Goal: Task Accomplishment & Management: Use online tool/utility

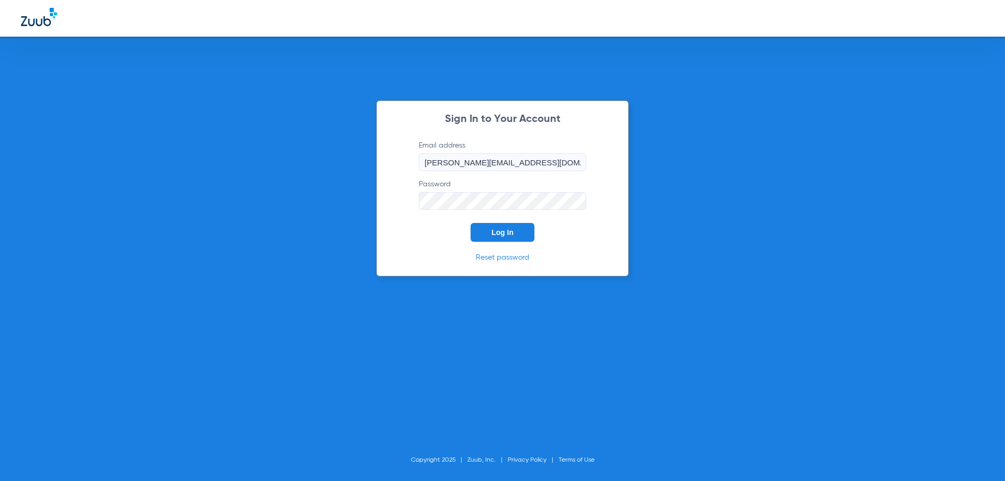
click at [517, 232] on button "Log In" at bounding box center [503, 232] width 64 height 19
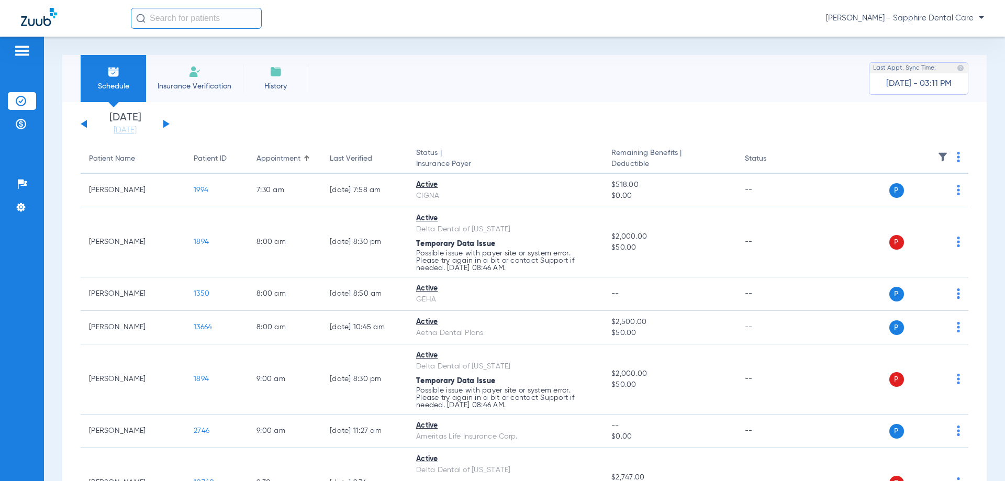
click at [167, 125] on button at bounding box center [166, 124] width 6 height 8
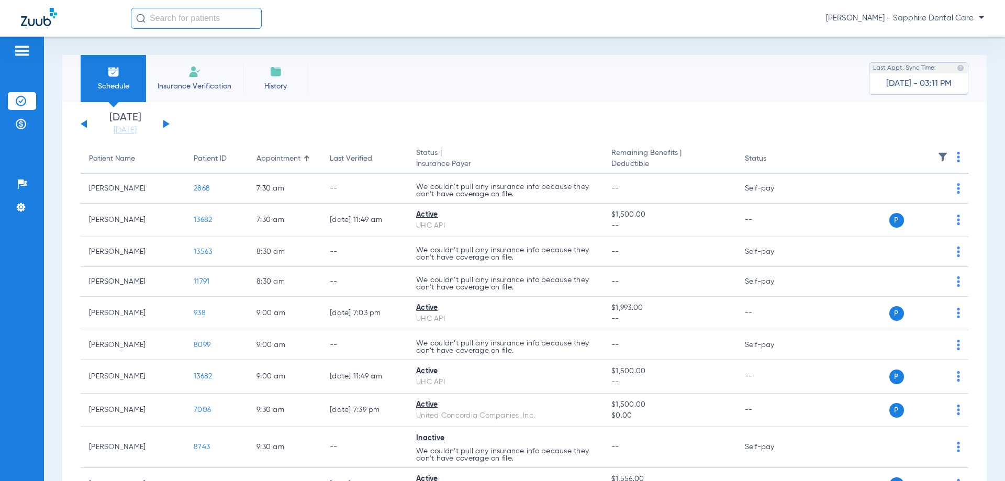
click at [609, 78] on div "Schedule Insurance Verification History Last Appt. Sync Time: [DATE] - 03:11 PM" at bounding box center [524, 78] width 925 height 47
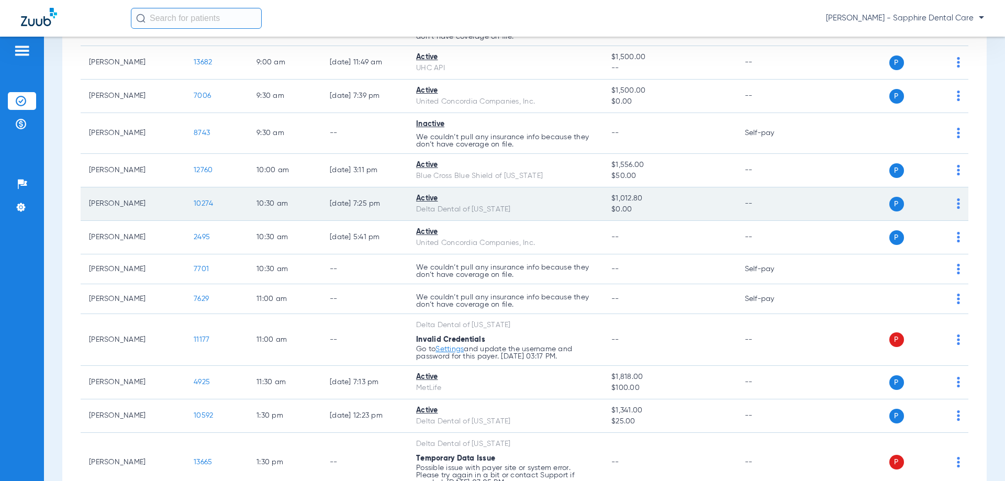
scroll to position [367, 0]
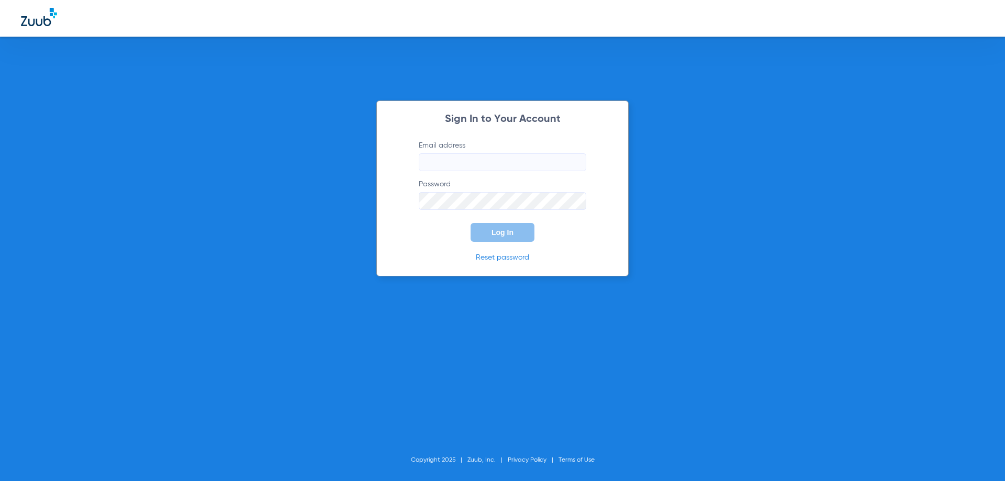
type input "[PERSON_NAME][EMAIL_ADDRESS][DOMAIN_NAME]"
click at [508, 237] on button "Log In" at bounding box center [503, 232] width 64 height 19
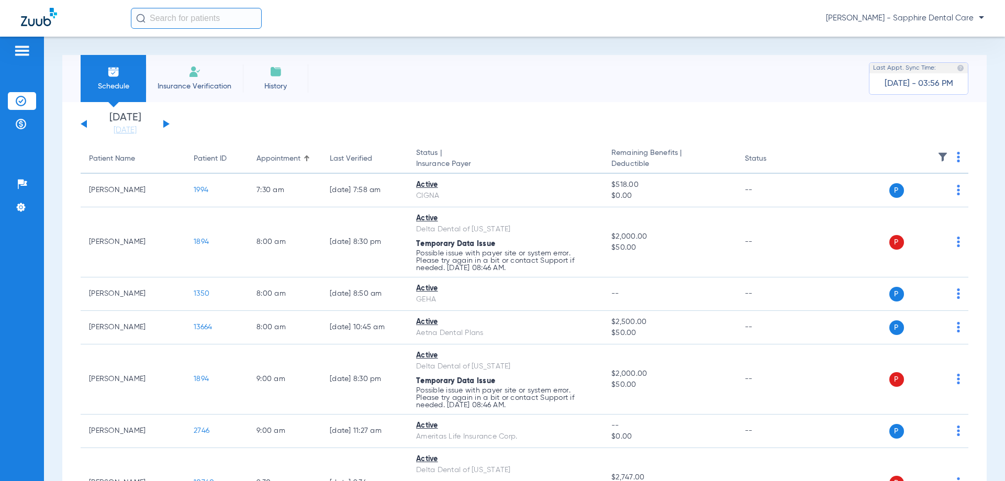
click at [169, 122] on div "[DATE] [DATE] [DATE] [DATE] [DATE] [DATE] [DATE] [DATE] [DATE] [DATE] [DATE] [D…" at bounding box center [125, 124] width 89 height 23
click at [168, 122] on div "[DATE] [DATE] [DATE] [DATE] [DATE] [DATE] [DATE] [DATE] [DATE] [DATE] [DATE] [D…" at bounding box center [125, 124] width 89 height 23
click at [167, 123] on button at bounding box center [166, 124] width 6 height 8
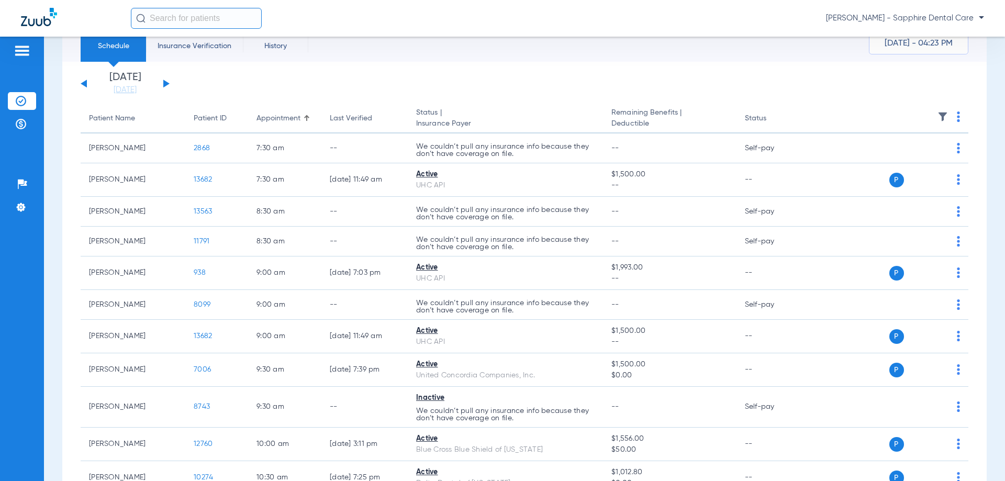
scroll to position [52, 0]
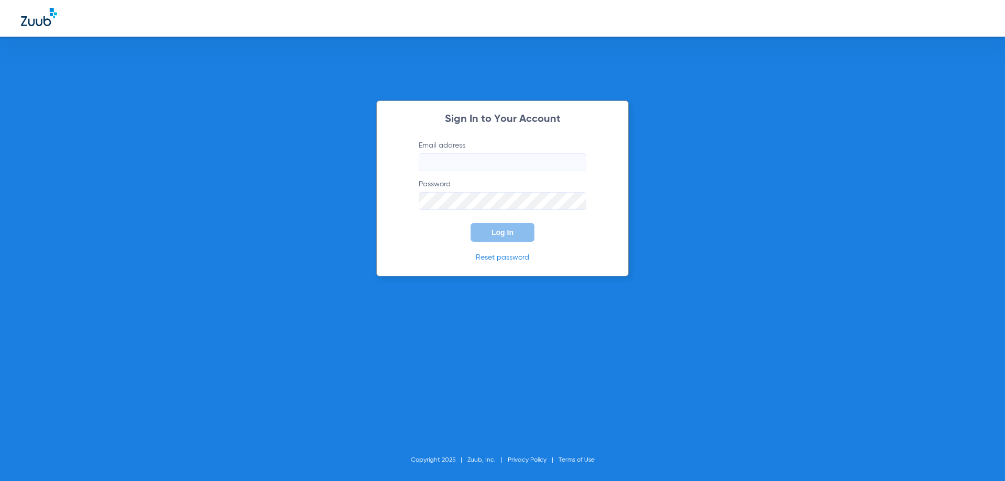
type input "[PERSON_NAME][EMAIL_ADDRESS][DOMAIN_NAME]"
click at [513, 229] on span "Log In" at bounding box center [503, 232] width 22 height 8
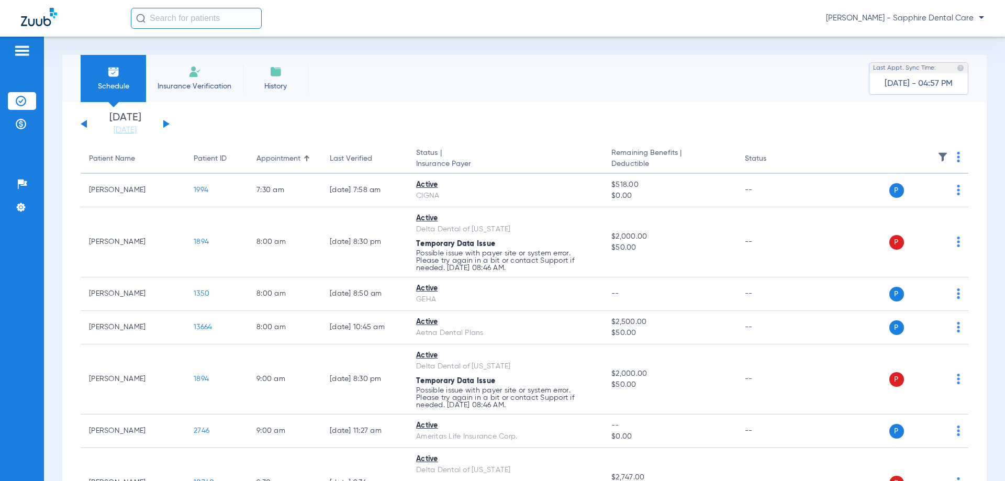
click at [167, 122] on button at bounding box center [166, 124] width 6 height 8
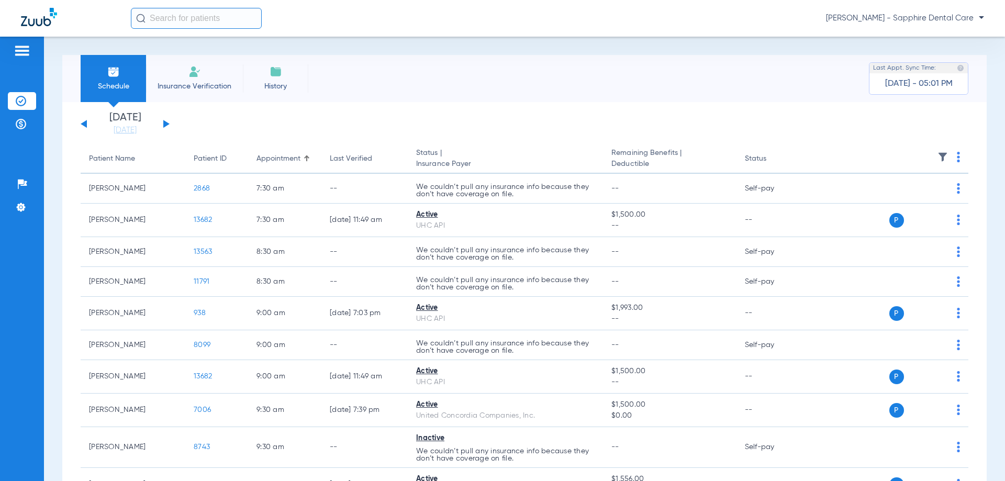
click at [86, 121] on button at bounding box center [84, 124] width 6 height 8
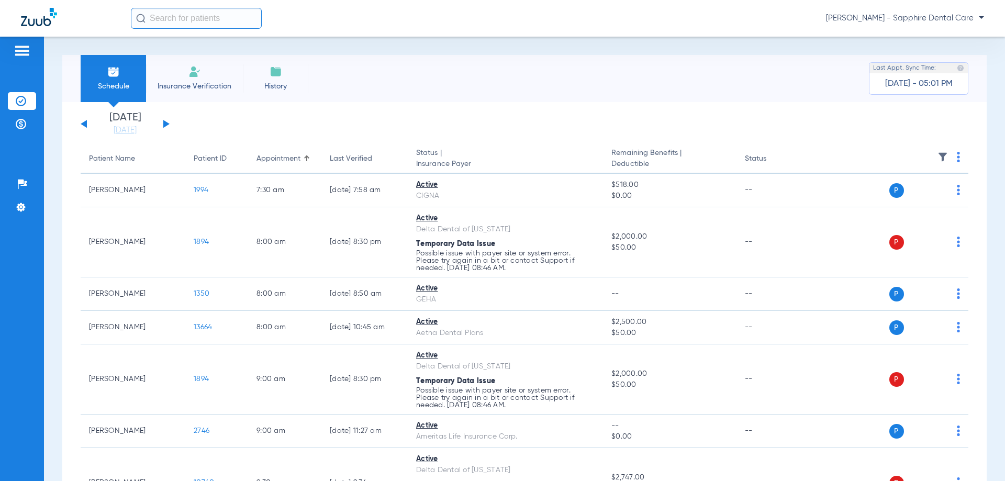
drag, startPoint x: 166, startPoint y: 122, endPoint x: 188, endPoint y: 130, distance: 23.5
click at [166, 122] on button at bounding box center [166, 124] width 6 height 8
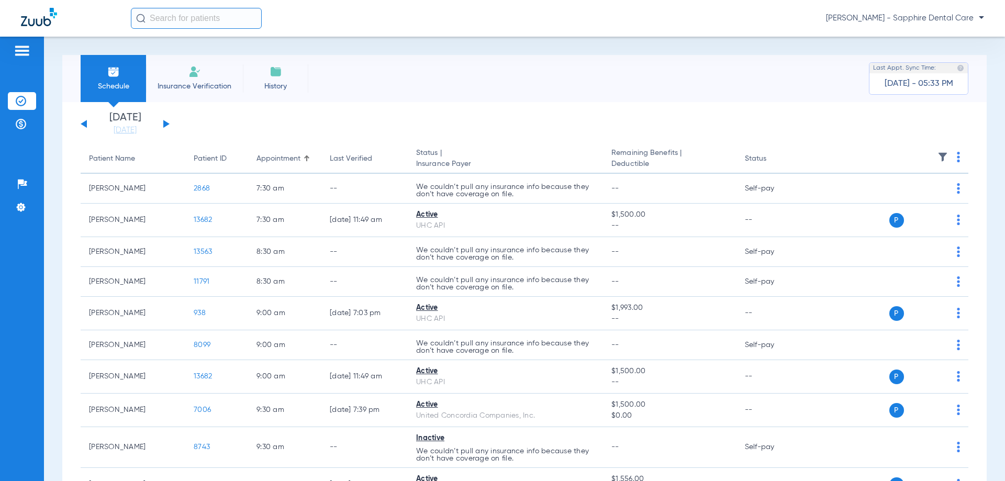
click at [85, 126] on button at bounding box center [84, 124] width 6 height 8
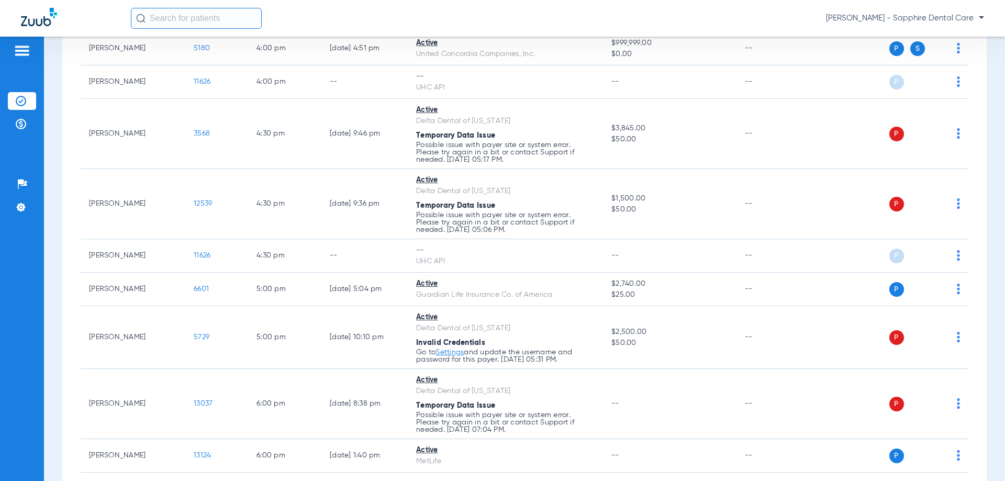
scroll to position [1420, 0]
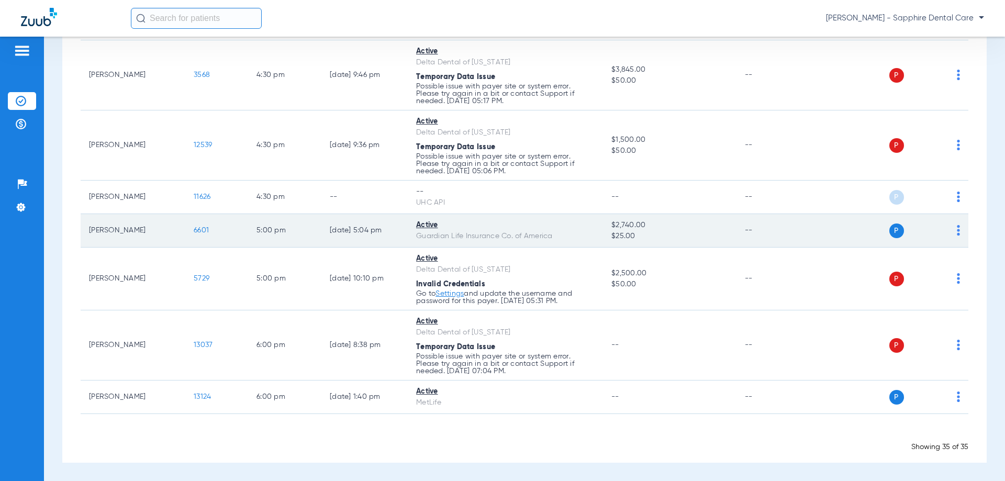
click at [204, 231] on span "6601" at bounding box center [201, 230] width 15 height 7
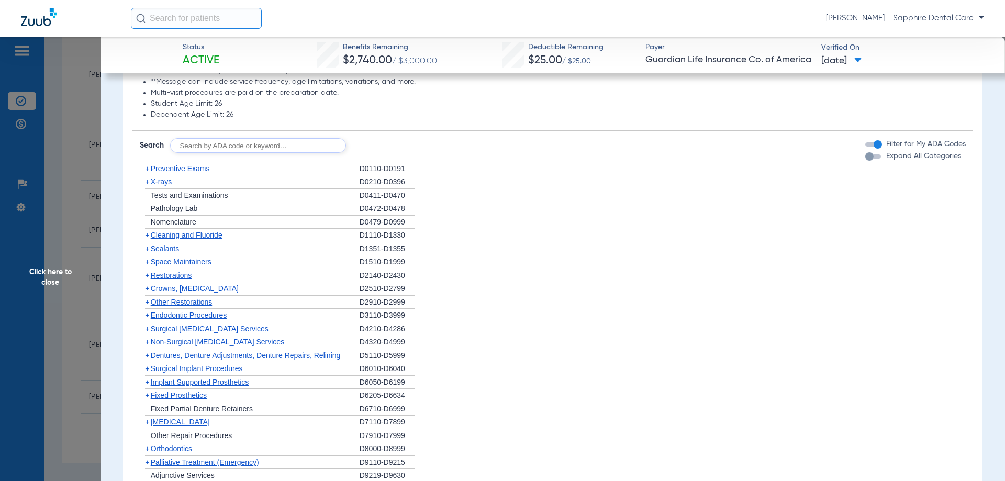
scroll to position [942, 0]
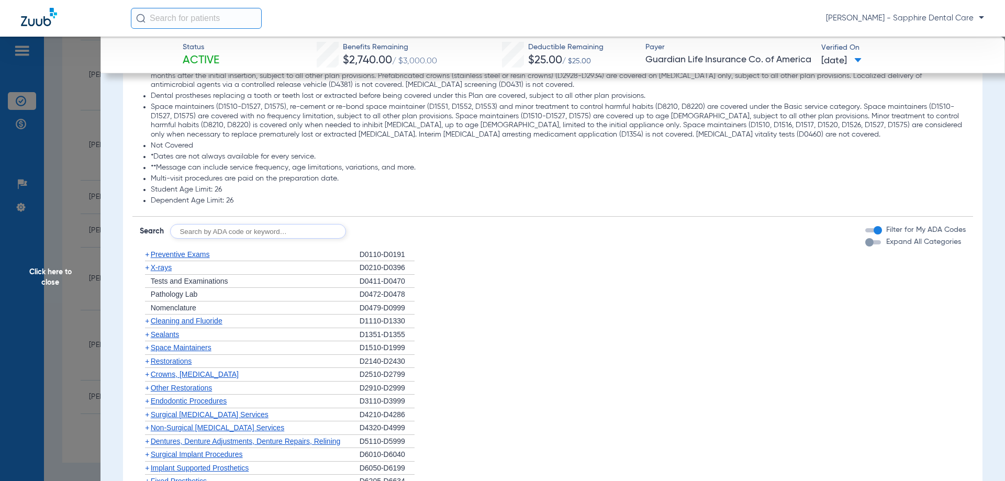
click at [243, 224] on input "text" at bounding box center [258, 231] width 176 height 15
click at [206, 224] on input "text" at bounding box center [258, 231] width 176 height 15
type input "d2393"
click at [371, 224] on button "Search" at bounding box center [384, 231] width 41 height 15
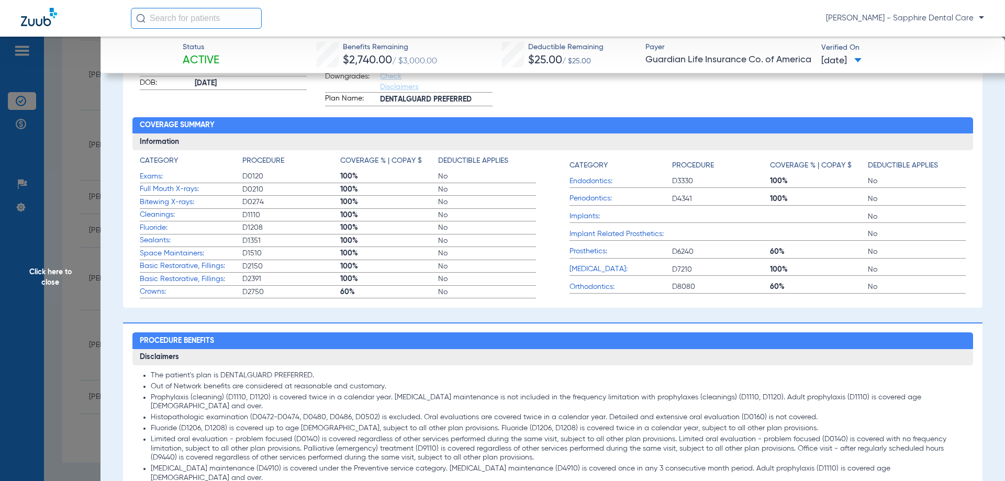
scroll to position [471, 0]
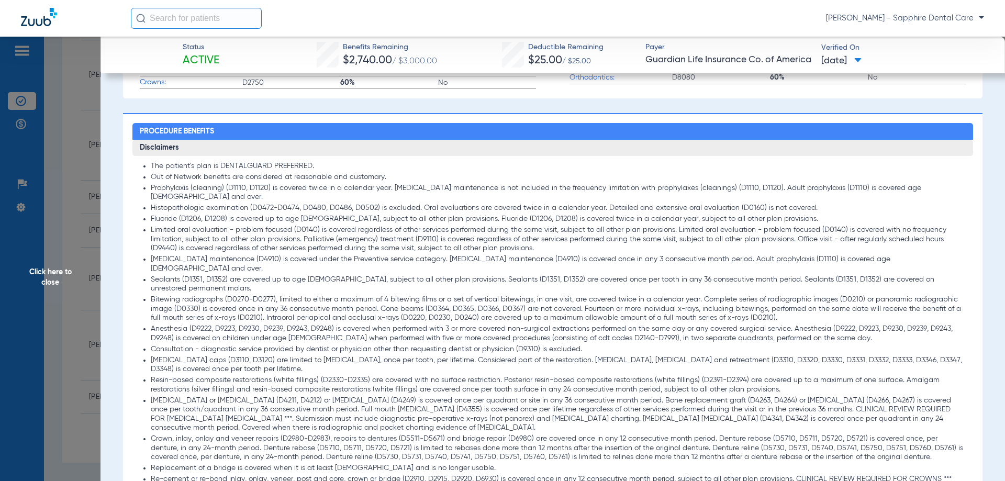
click at [88, 106] on span "Click here to close" at bounding box center [50, 277] width 101 height 481
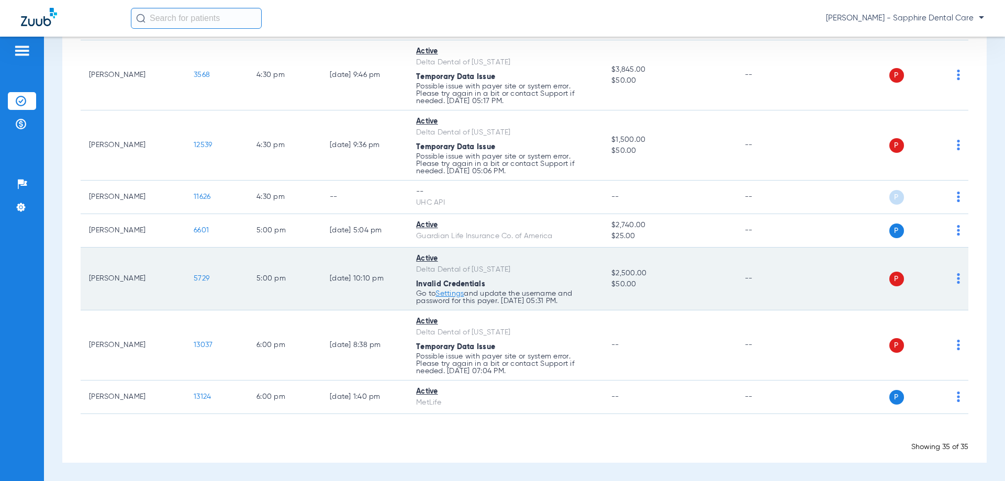
scroll to position [1368, 0]
